Goal: Navigation & Orientation: Find specific page/section

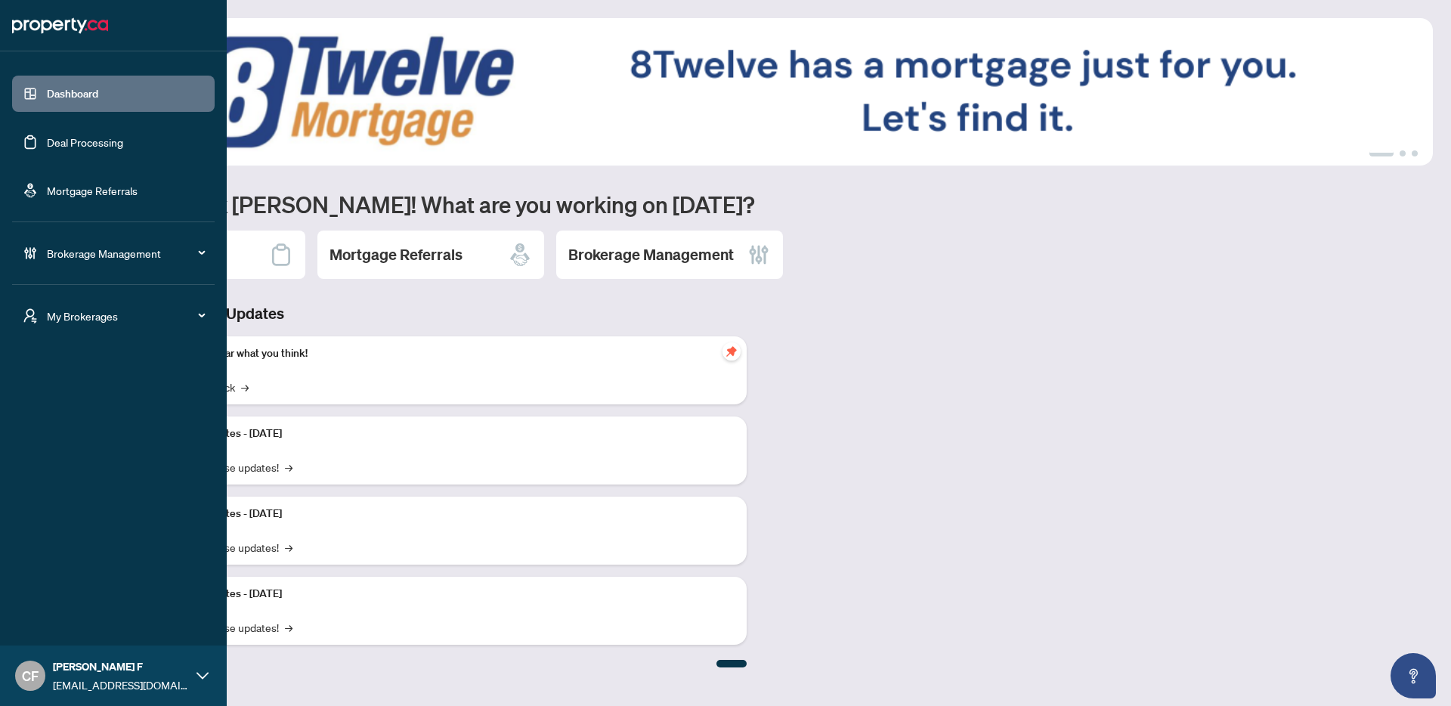
click at [96, 246] on span "Brokerage Management" at bounding box center [125, 253] width 157 height 17
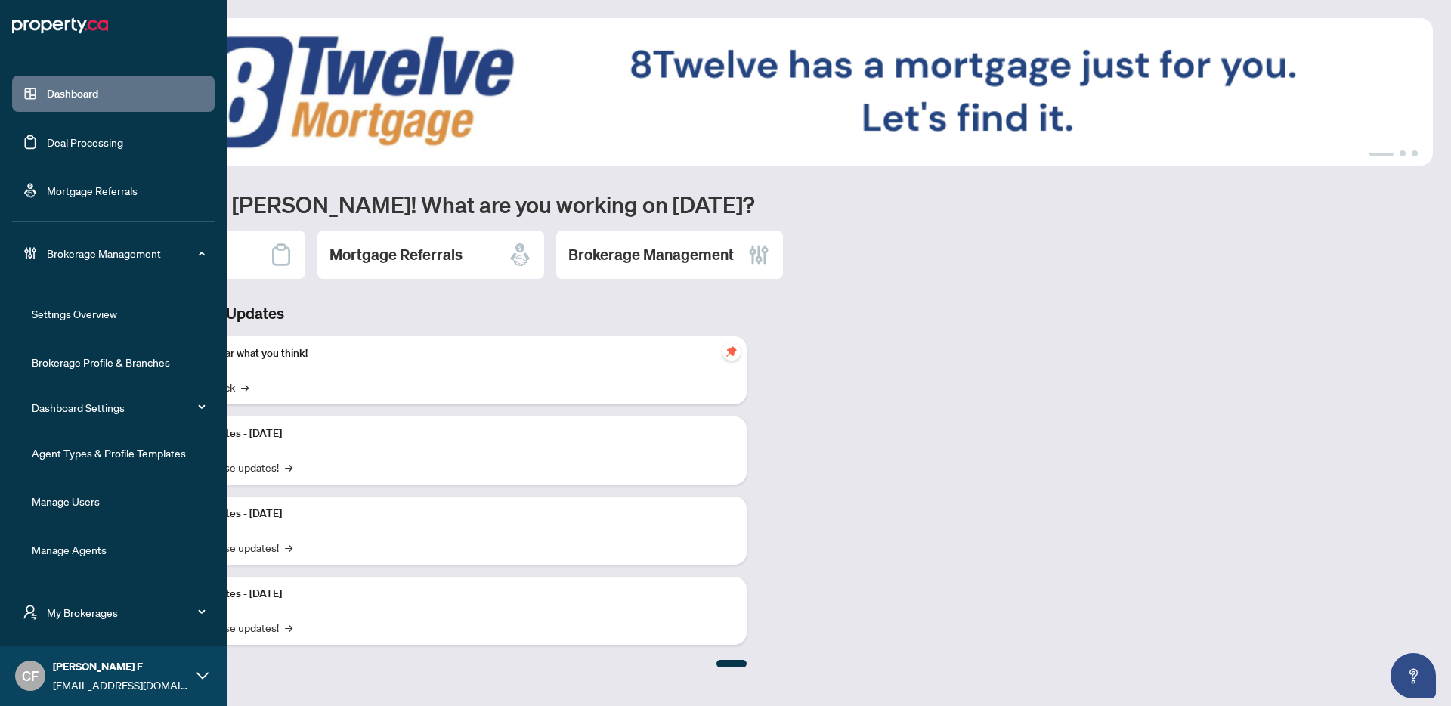
click at [108, 612] on span "My Brokerages" at bounding box center [125, 612] width 157 height 17
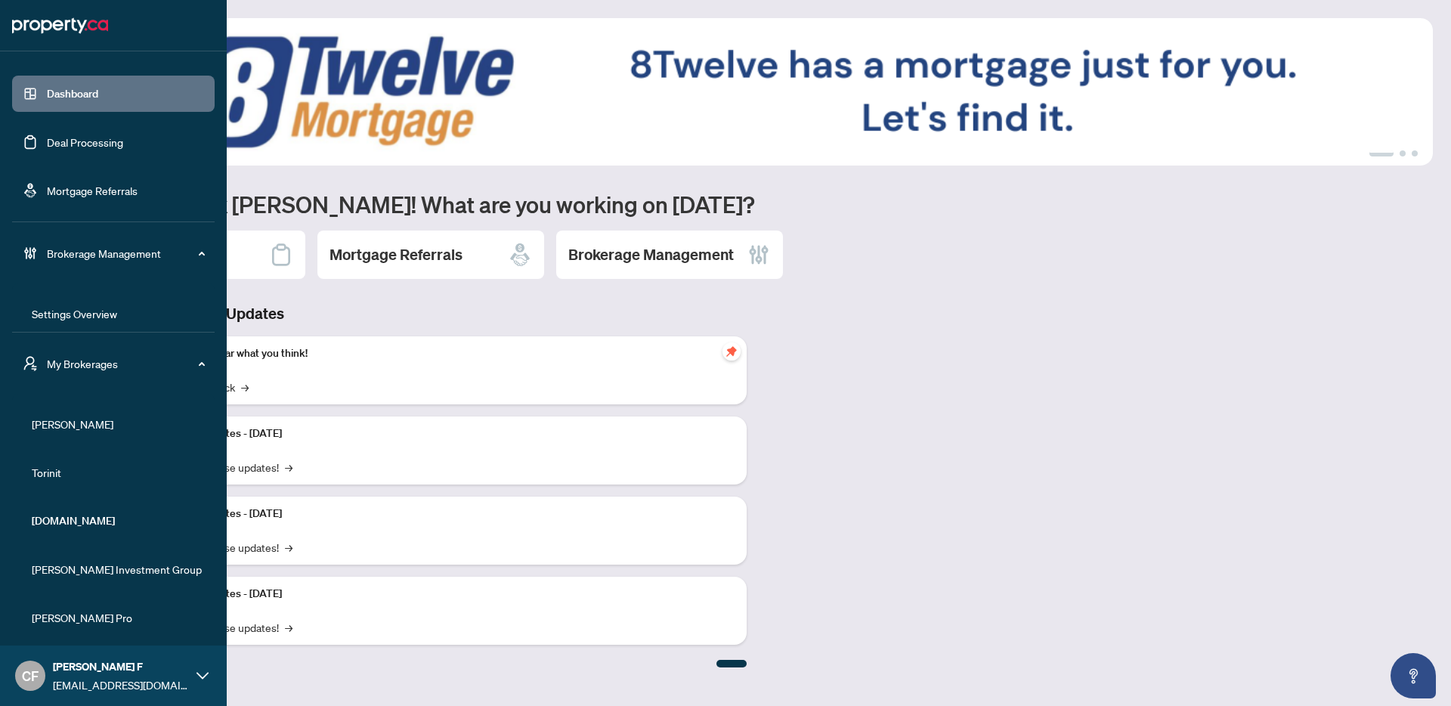
click at [39, 423] on span "[PERSON_NAME]" at bounding box center [118, 424] width 172 height 17
